Goal: Check status: Check status

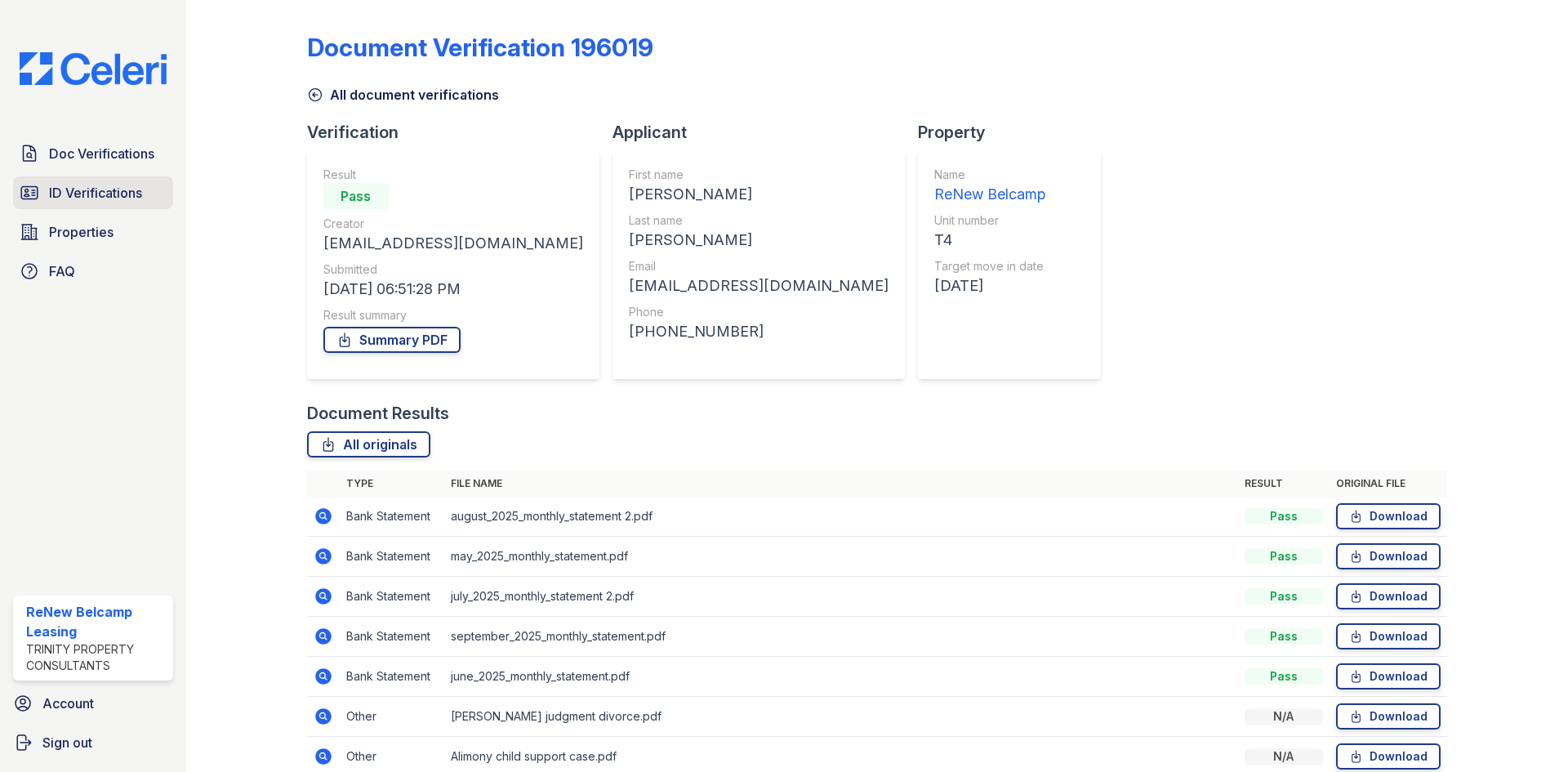
click at [116, 188] on span "ID Verifications" at bounding box center [95, 192] width 93 height 20
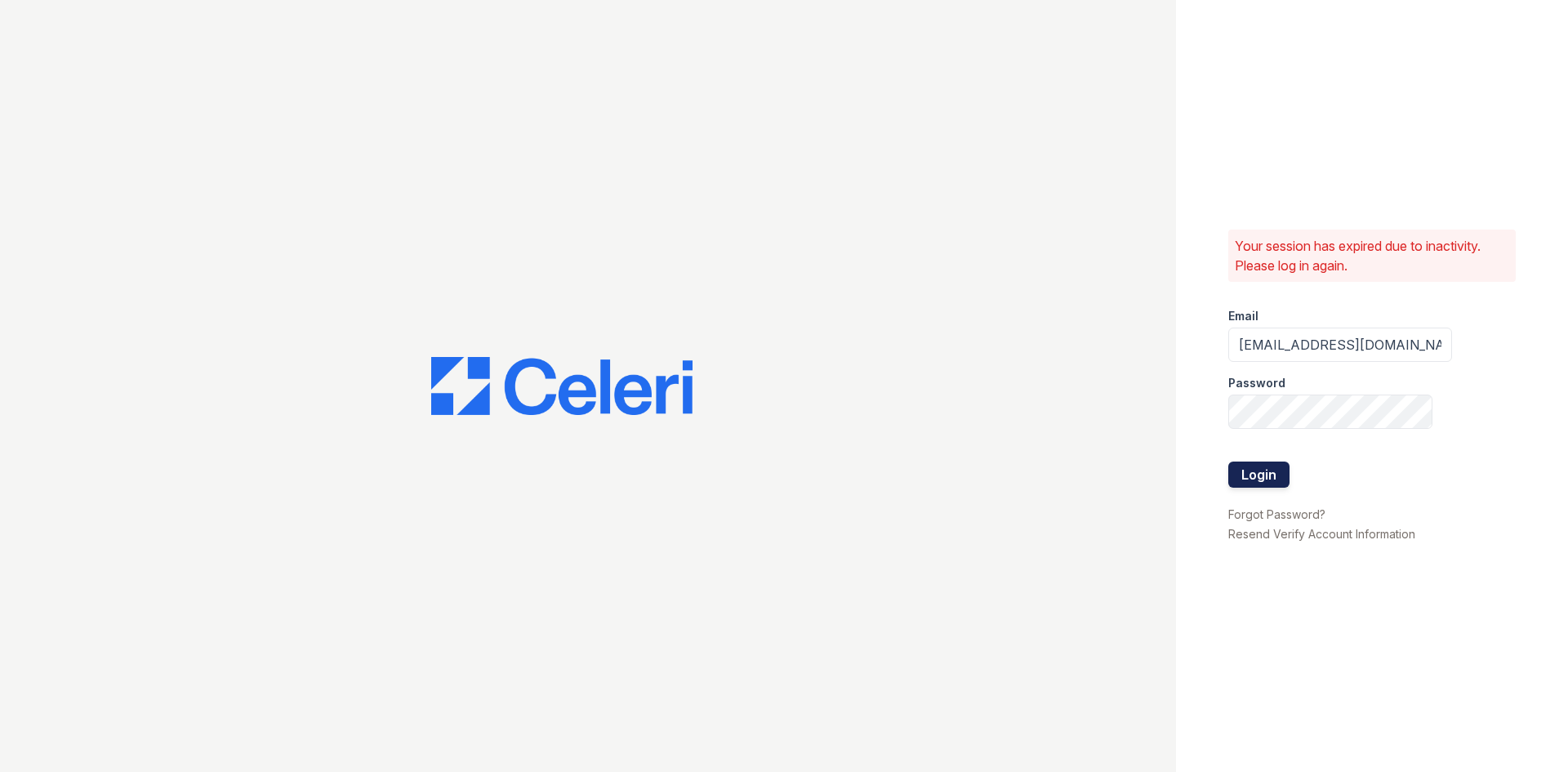
click at [1254, 481] on button "Login" at bounding box center [1258, 474] width 61 height 26
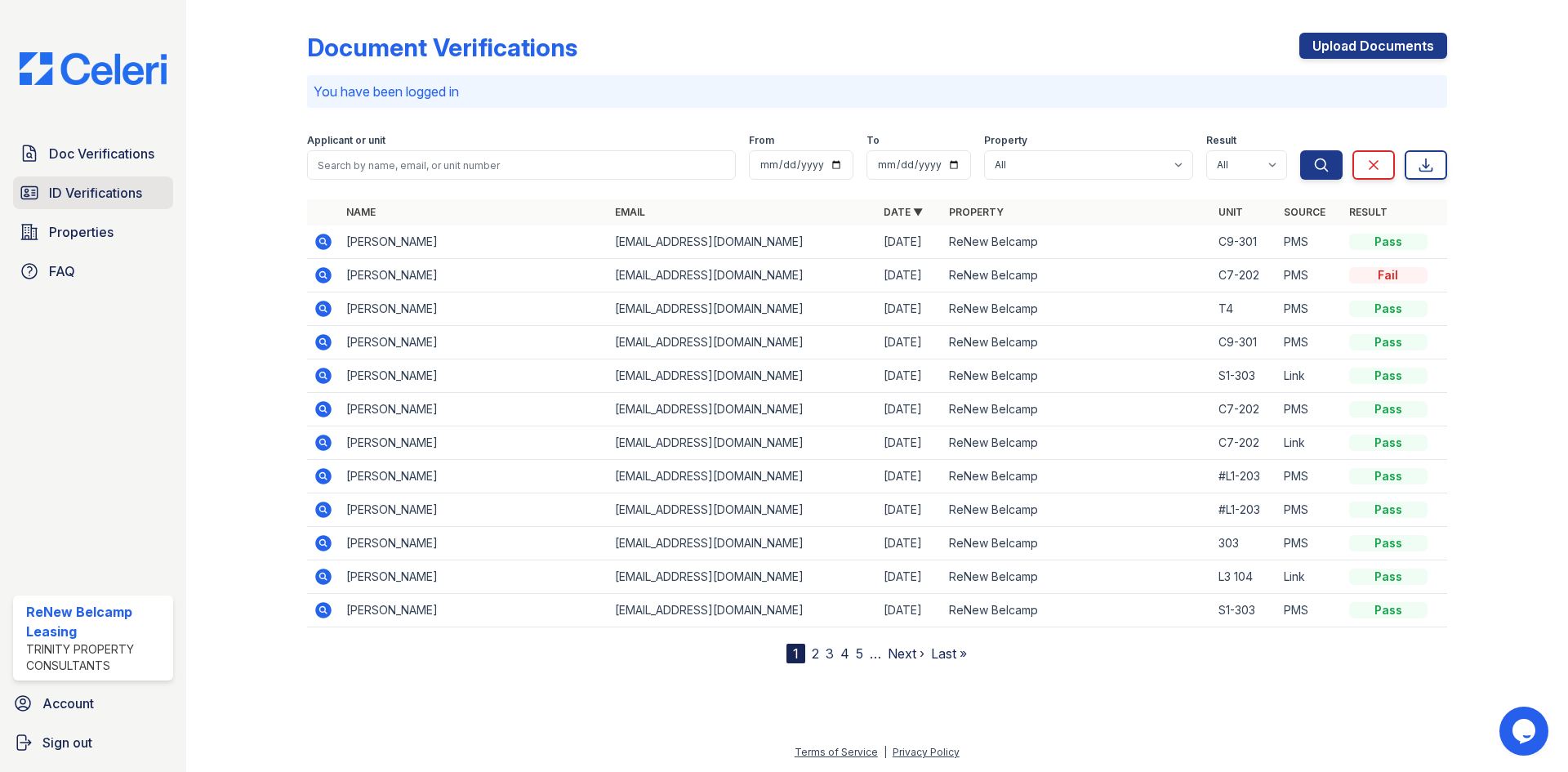
click at [46, 190] on link "ID Verifications" at bounding box center [93, 192] width 160 height 33
